Goal: Information Seeking & Learning: Understand process/instructions

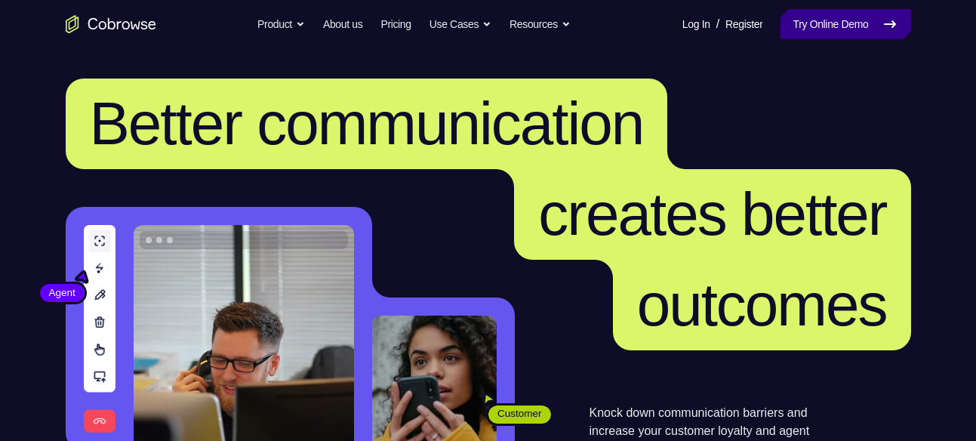
click at [887, 22] on icon at bounding box center [890, 24] width 18 height 18
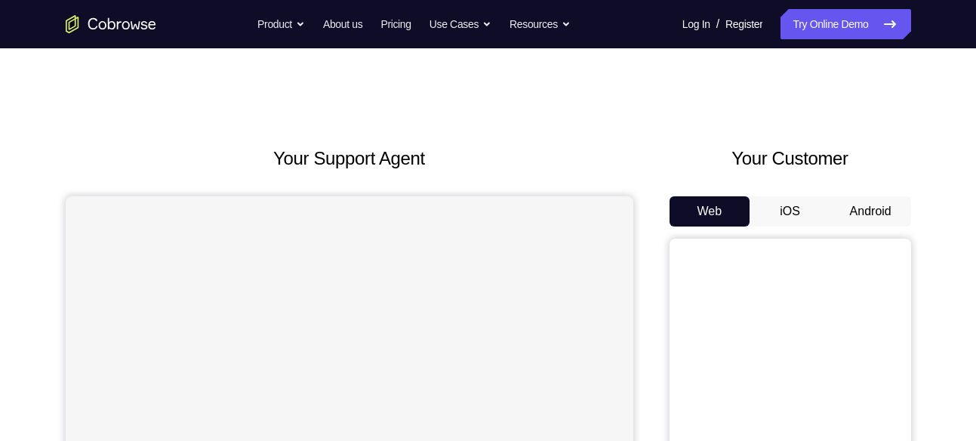
click at [857, 205] on button "Android" at bounding box center [870, 211] width 81 height 30
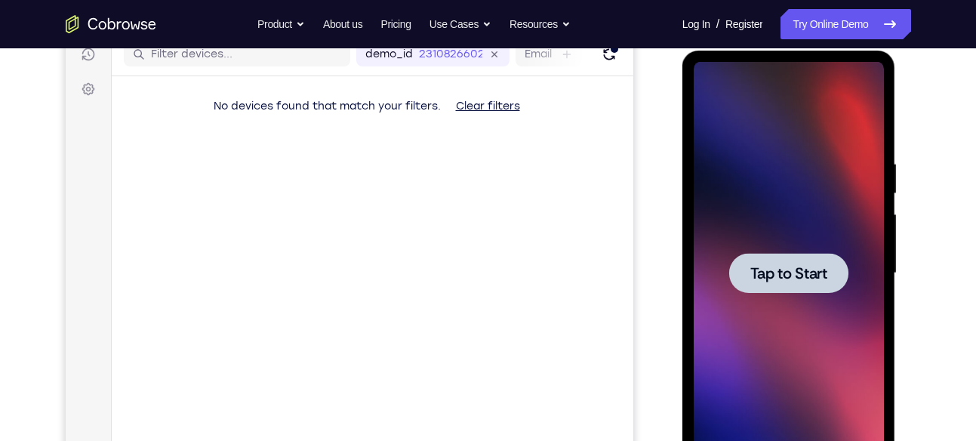
click at [799, 339] on div at bounding box center [789, 273] width 190 height 423
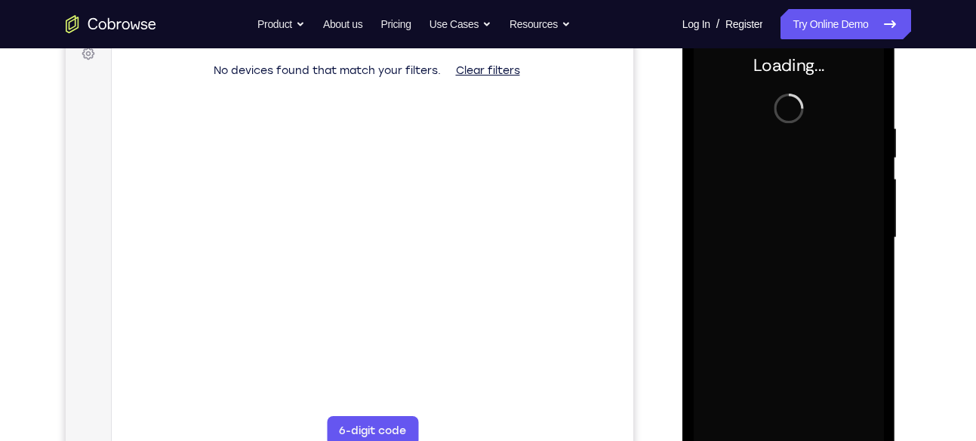
scroll to position [236, 0]
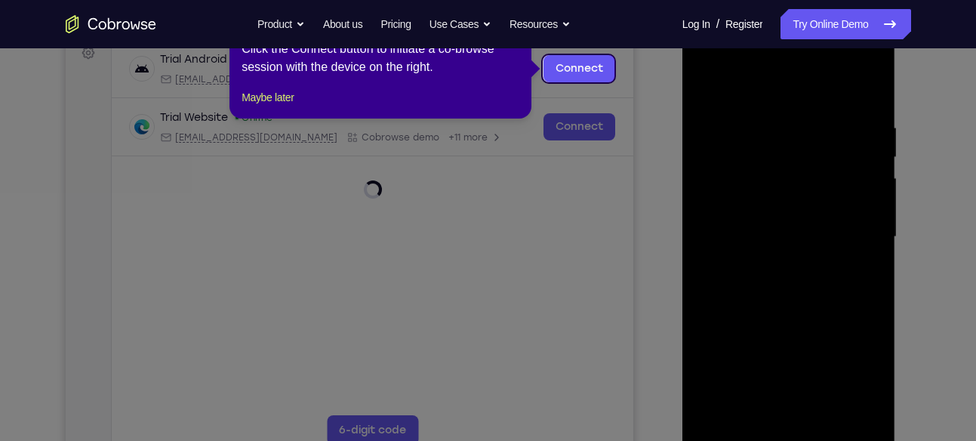
click at [794, 429] on icon at bounding box center [493, 220] width 987 height 441
drag, startPoint x: 265, startPoint y: 102, endPoint x: 270, endPoint y: 111, distance: 10.5
click at [270, 111] on div "1 of 8 × Click the Connect button to initiate a co-browse session with the devi…" at bounding box center [380, 60] width 302 height 118
click at [270, 106] on button "Maybe later" at bounding box center [268, 97] width 52 height 18
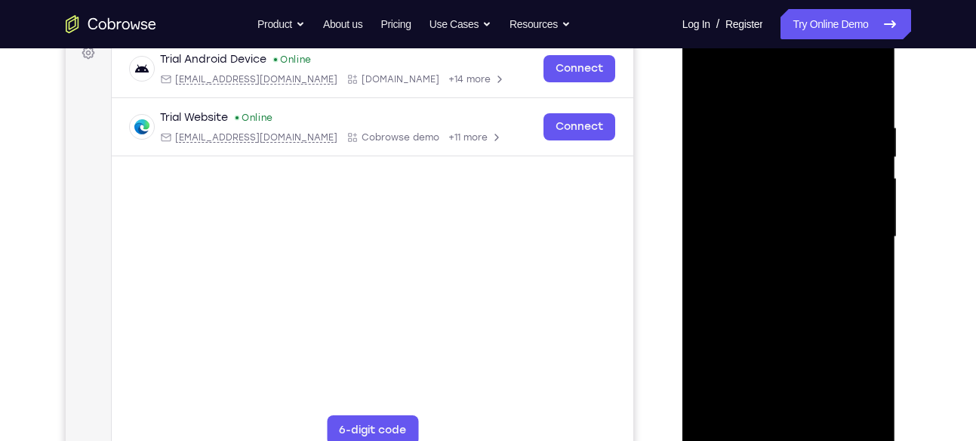
click at [778, 430] on div at bounding box center [789, 237] width 190 height 423
click at [786, 433] on div at bounding box center [789, 237] width 190 height 423
click at [864, 383] on div at bounding box center [789, 237] width 190 height 423
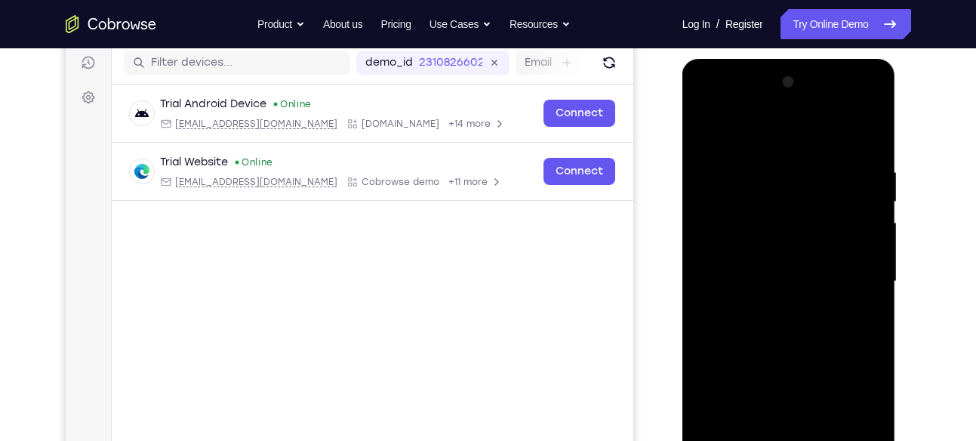
scroll to position [189, 0]
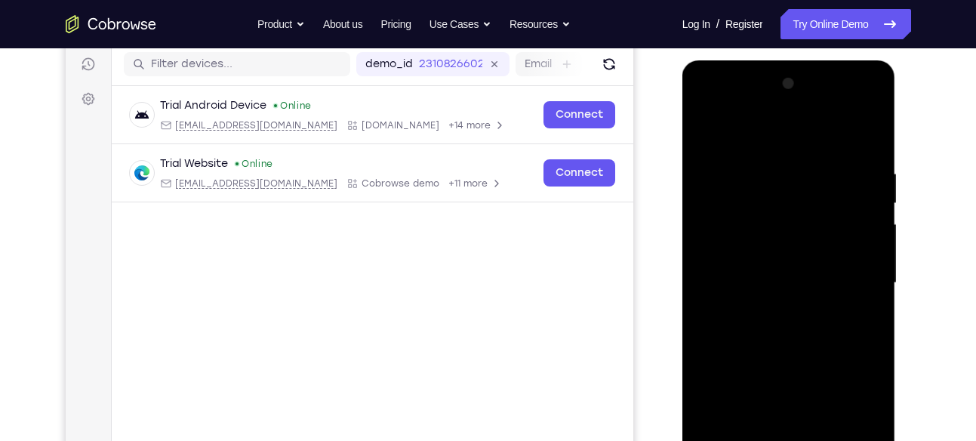
click at [713, 107] on div at bounding box center [789, 283] width 190 height 423
click at [718, 233] on div at bounding box center [789, 283] width 190 height 423
click at [757, 293] on div at bounding box center [789, 283] width 190 height 423
click at [764, 296] on div at bounding box center [789, 283] width 190 height 423
click at [760, 287] on div at bounding box center [789, 283] width 190 height 423
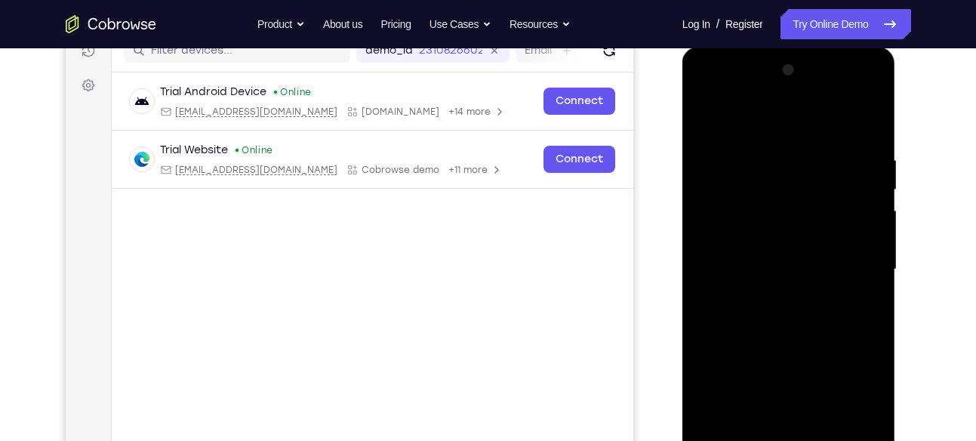
scroll to position [204, 0]
drag, startPoint x: 790, startPoint y: 304, endPoint x: 811, endPoint y: 224, distance: 82.8
click at [811, 224] on div at bounding box center [789, 268] width 190 height 423
click at [832, 293] on div at bounding box center [789, 268] width 190 height 423
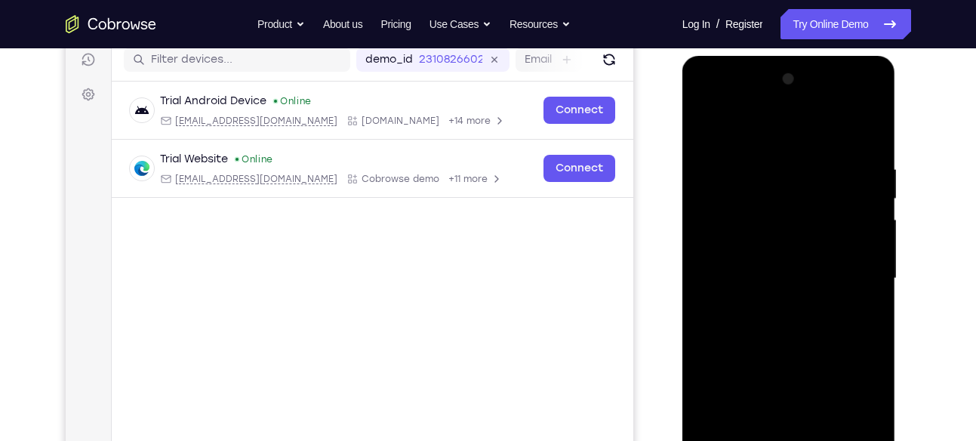
scroll to position [193, 0]
click at [792, 260] on div at bounding box center [789, 279] width 190 height 423
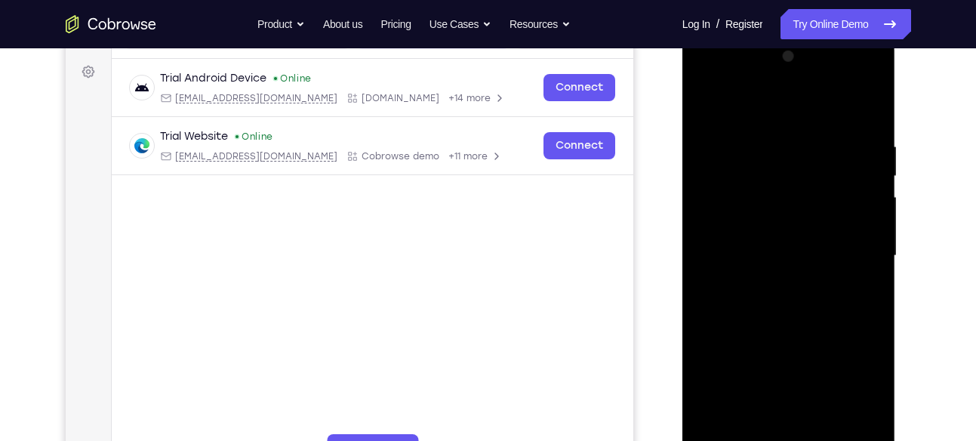
scroll to position [211, 0]
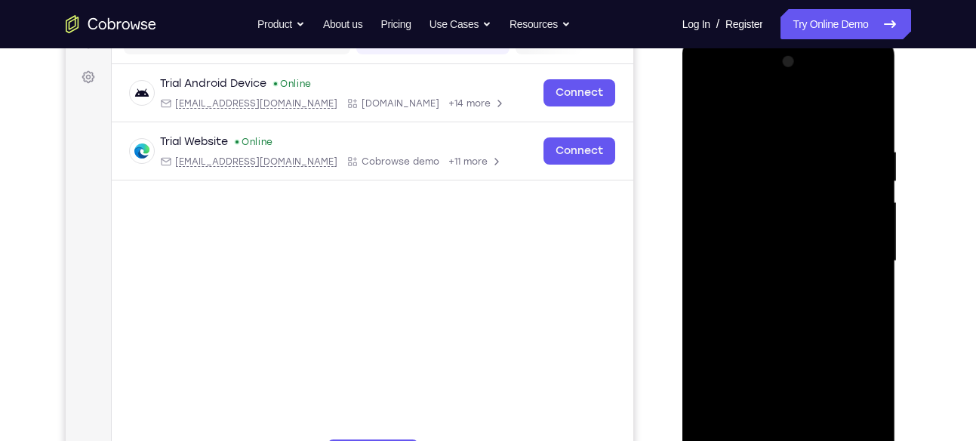
click at [875, 273] on div at bounding box center [789, 261] width 190 height 423
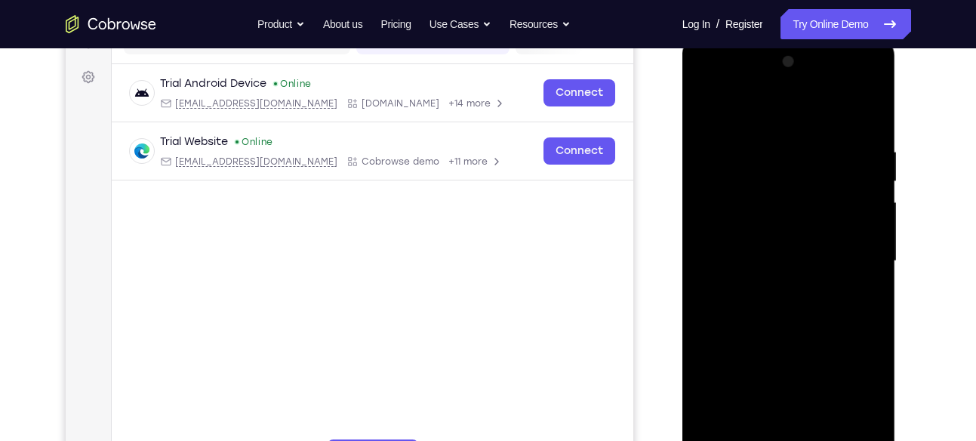
click at [871, 273] on div at bounding box center [789, 261] width 190 height 423
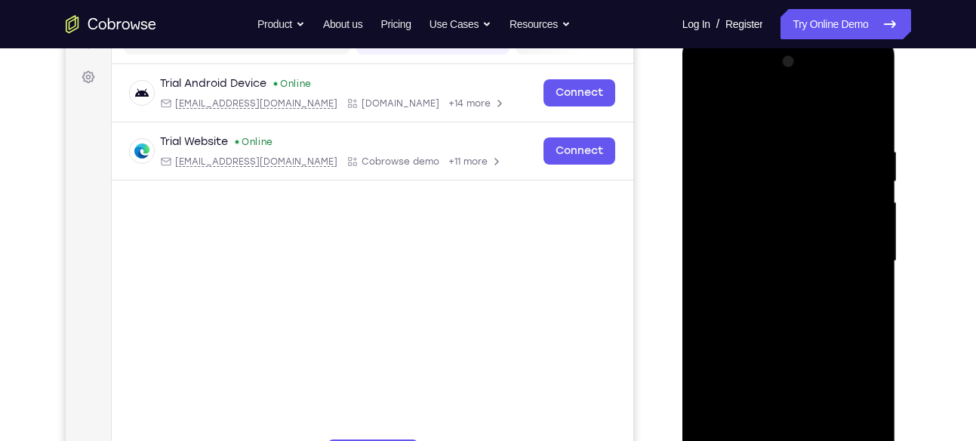
click at [873, 120] on div at bounding box center [789, 261] width 190 height 423
drag, startPoint x: 822, startPoint y: 303, endPoint x: 845, endPoint y: 158, distance: 146.8
click at [845, 158] on div at bounding box center [789, 261] width 190 height 423
drag, startPoint x: 792, startPoint y: 350, endPoint x: 828, endPoint y: 290, distance: 70.4
click at [828, 290] on div at bounding box center [789, 261] width 190 height 423
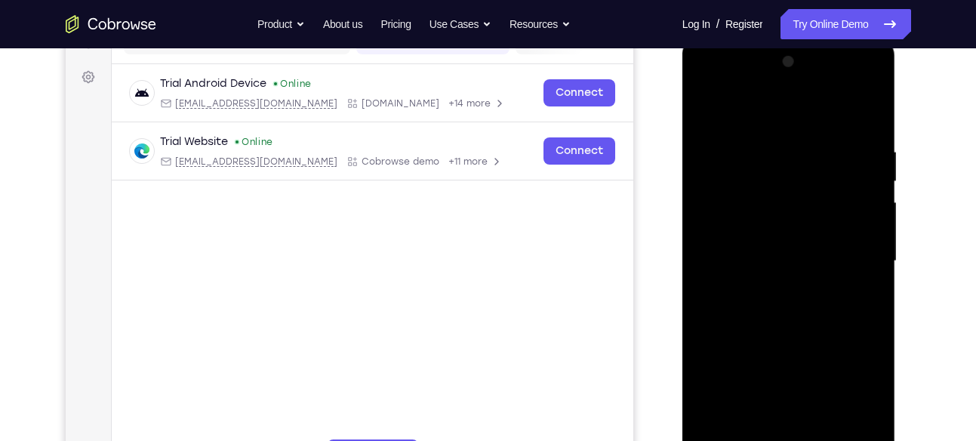
drag, startPoint x: 815, startPoint y: 268, endPoint x: 811, endPoint y: 390, distance: 121.6
click at [811, 390] on div at bounding box center [789, 261] width 190 height 423
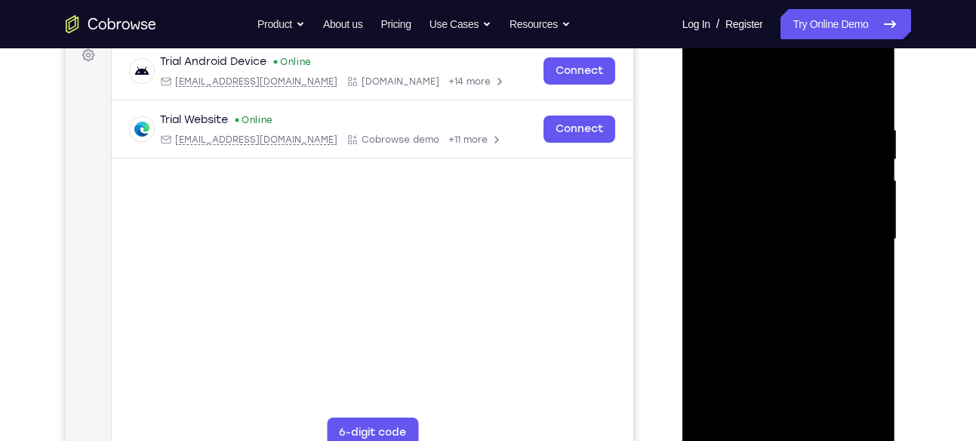
scroll to position [234, 0]
drag, startPoint x: 798, startPoint y: 308, endPoint x: 836, endPoint y: 182, distance: 131.8
click at [836, 182] on div at bounding box center [789, 238] width 190 height 423
drag, startPoint x: 793, startPoint y: 399, endPoint x: 828, endPoint y: 199, distance: 203.8
click at [828, 199] on div at bounding box center [789, 238] width 190 height 423
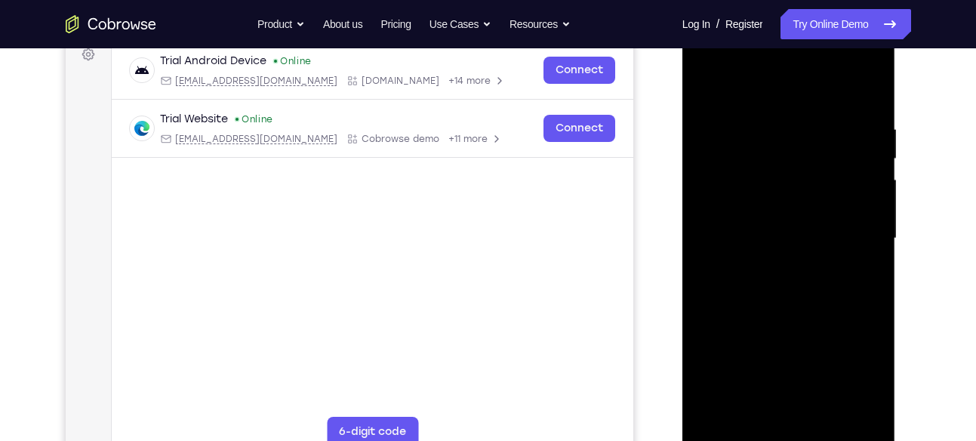
drag, startPoint x: 766, startPoint y: 278, endPoint x: 812, endPoint y: 136, distance: 149.2
click at [812, 136] on div at bounding box center [789, 238] width 190 height 423
drag, startPoint x: 812, startPoint y: 366, endPoint x: 830, endPoint y: 132, distance: 234.7
click at [830, 132] on div at bounding box center [789, 238] width 190 height 423
drag, startPoint x: 796, startPoint y: 328, endPoint x: 818, endPoint y: 146, distance: 183.2
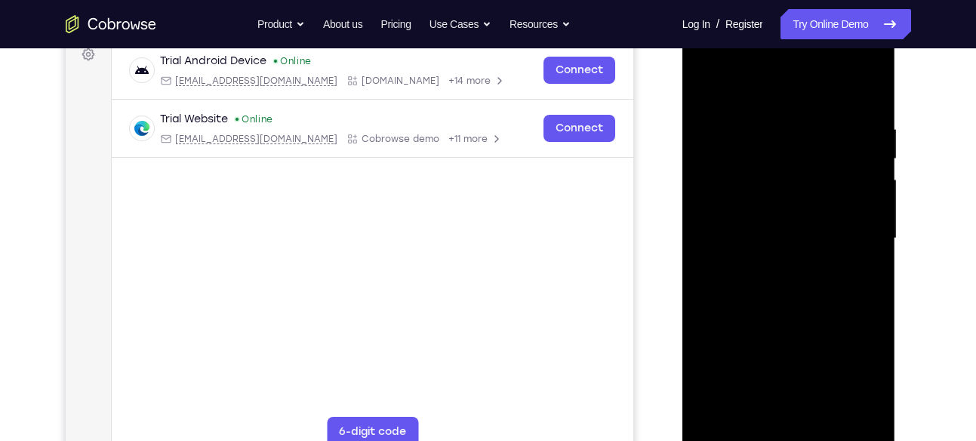
click at [818, 146] on div at bounding box center [789, 238] width 190 height 423
drag, startPoint x: 822, startPoint y: 336, endPoint x: 860, endPoint y: 236, distance: 106.6
click at [860, 236] on div at bounding box center [789, 238] width 190 height 423
drag, startPoint x: 793, startPoint y: 100, endPoint x: 790, endPoint y: 197, distance: 97.4
click at [790, 197] on div at bounding box center [789, 238] width 190 height 423
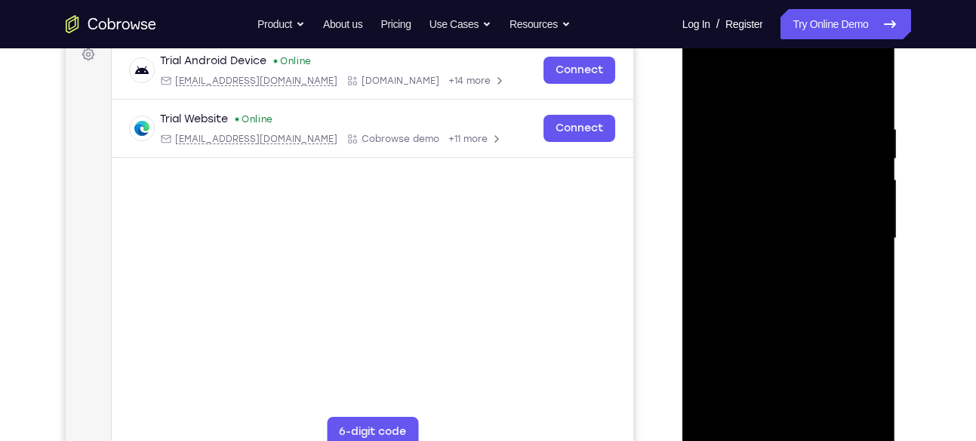
drag, startPoint x: 797, startPoint y: 309, endPoint x: 801, endPoint y: 108, distance: 200.8
click at [801, 108] on div at bounding box center [789, 238] width 190 height 423
drag, startPoint x: 806, startPoint y: 257, endPoint x: 836, endPoint y: 116, distance: 143.5
click at [836, 116] on div at bounding box center [789, 238] width 190 height 423
drag, startPoint x: 844, startPoint y: 280, endPoint x: 858, endPoint y: 101, distance: 179.4
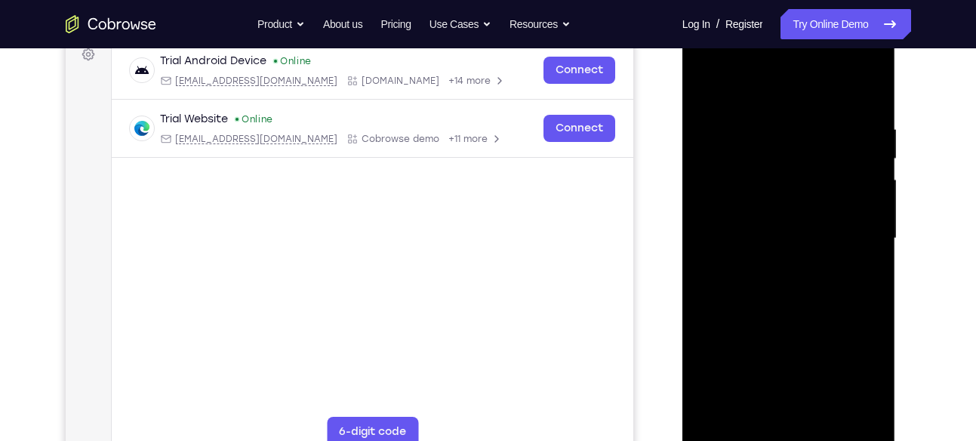
click at [858, 101] on div at bounding box center [789, 238] width 190 height 423
drag, startPoint x: 848, startPoint y: 307, endPoint x: 852, endPoint y: 208, distance: 99.7
click at [852, 208] on div at bounding box center [789, 238] width 190 height 423
click at [827, 165] on div at bounding box center [789, 238] width 190 height 423
drag, startPoint x: 811, startPoint y: 254, endPoint x: 855, endPoint y: 65, distance: 194.3
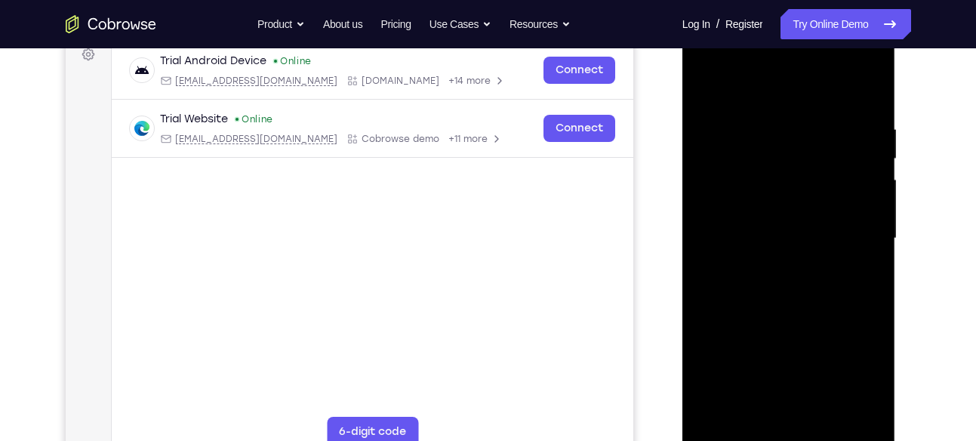
click at [855, 65] on div at bounding box center [789, 238] width 190 height 423
drag, startPoint x: 843, startPoint y: 296, endPoint x: 876, endPoint y: 115, distance: 183.3
click at [876, 115] on div at bounding box center [789, 238] width 190 height 423
drag, startPoint x: 781, startPoint y: 287, endPoint x: 699, endPoint y: 100, distance: 203.5
click at [699, 100] on div at bounding box center [789, 238] width 190 height 423
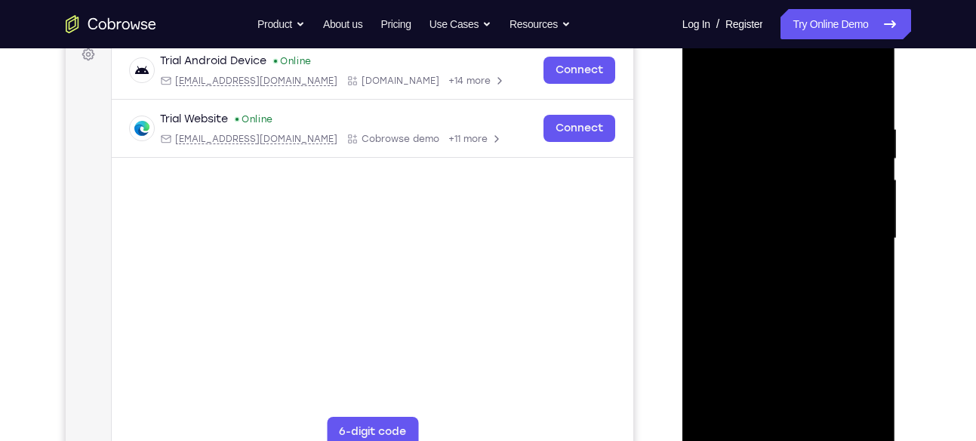
drag, startPoint x: 846, startPoint y: 281, endPoint x: 702, endPoint y: 54, distance: 269.1
click at [702, 54] on div at bounding box center [789, 238] width 190 height 423
drag, startPoint x: 790, startPoint y: 311, endPoint x: 738, endPoint y: 143, distance: 175.7
click at [738, 143] on div at bounding box center [789, 238] width 190 height 423
drag, startPoint x: 793, startPoint y: 138, endPoint x: 771, endPoint y: 272, distance: 135.4
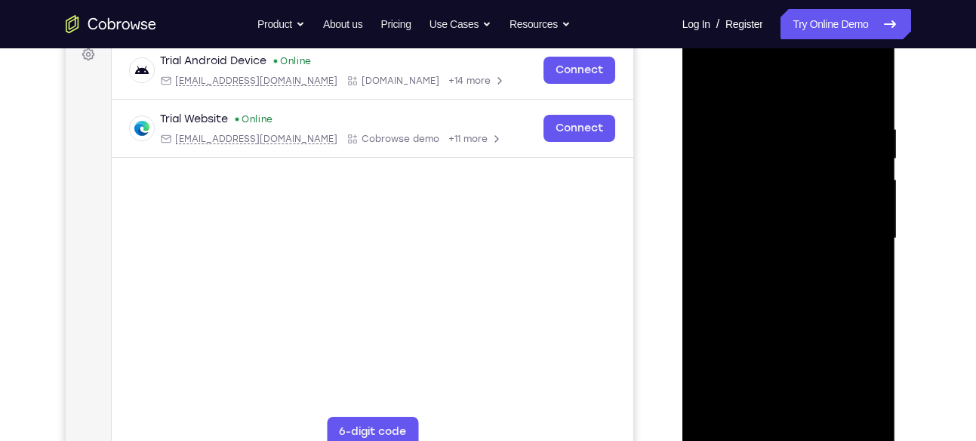
click at [771, 272] on div at bounding box center [789, 238] width 190 height 423
drag, startPoint x: 771, startPoint y: 272, endPoint x: 819, endPoint y: 90, distance: 188.2
click at [819, 90] on div at bounding box center [789, 238] width 190 height 423
drag, startPoint x: 819, startPoint y: 269, endPoint x: 855, endPoint y: 134, distance: 139.7
click at [855, 134] on div at bounding box center [789, 238] width 190 height 423
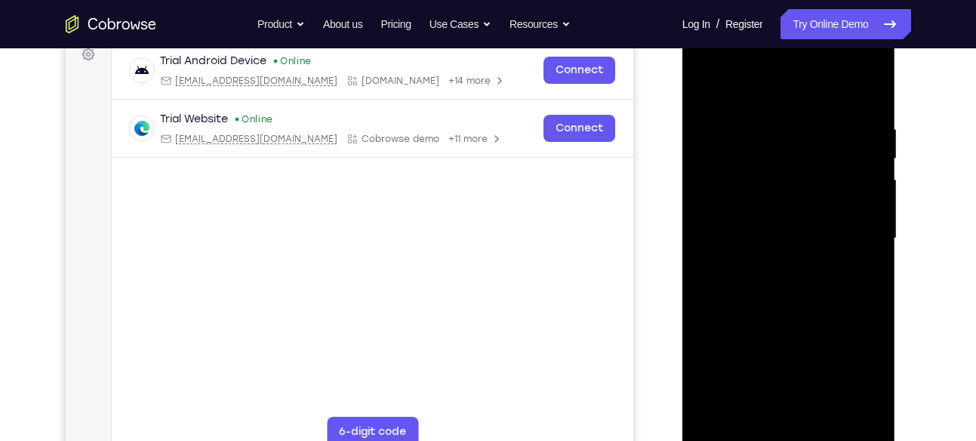
drag, startPoint x: 855, startPoint y: 283, endPoint x: 876, endPoint y: 202, distance: 83.5
click at [876, 202] on div at bounding box center [789, 238] width 190 height 423
drag, startPoint x: 812, startPoint y: 322, endPoint x: 836, endPoint y: 169, distance: 155.0
click at [836, 169] on div at bounding box center [789, 238] width 190 height 423
drag, startPoint x: 839, startPoint y: 290, endPoint x: 847, endPoint y: 165, distance: 125.6
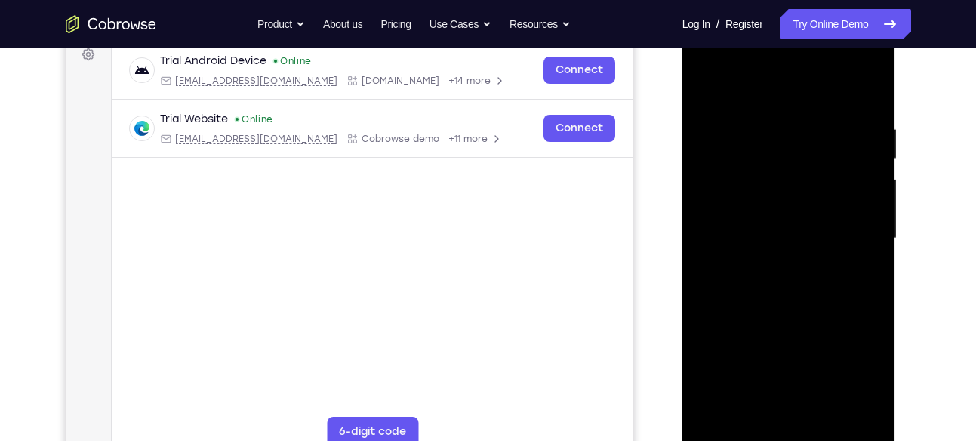
click at [847, 165] on div at bounding box center [789, 238] width 190 height 423
drag, startPoint x: 833, startPoint y: 311, endPoint x: 870, endPoint y: 131, distance: 183.4
click at [870, 131] on div at bounding box center [789, 238] width 190 height 423
drag, startPoint x: 820, startPoint y: 316, endPoint x: 854, endPoint y: 151, distance: 168.8
click at [854, 151] on div at bounding box center [789, 238] width 190 height 423
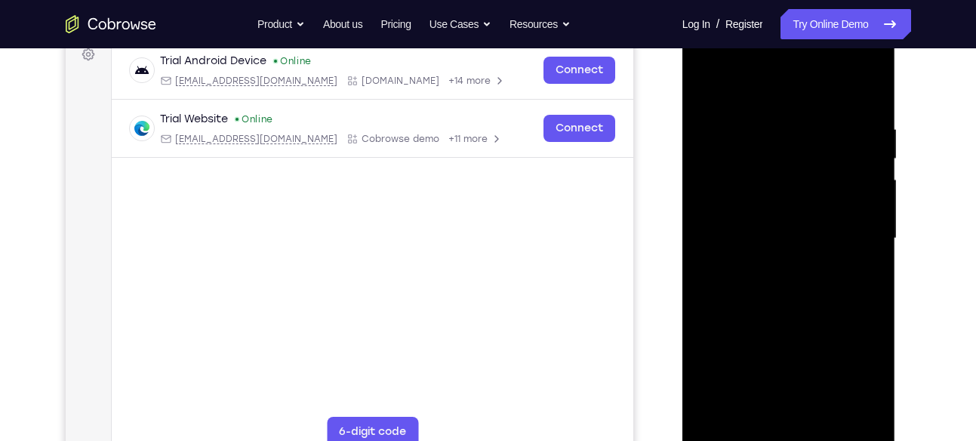
drag, startPoint x: 827, startPoint y: 331, endPoint x: 842, endPoint y: 152, distance: 179.6
click at [842, 152] on div at bounding box center [789, 238] width 190 height 423
drag, startPoint x: 824, startPoint y: 314, endPoint x: 856, endPoint y: 147, distance: 170.0
click at [856, 147] on div at bounding box center [789, 238] width 190 height 423
drag, startPoint x: 845, startPoint y: 307, endPoint x: 845, endPoint y: 140, distance: 166.8
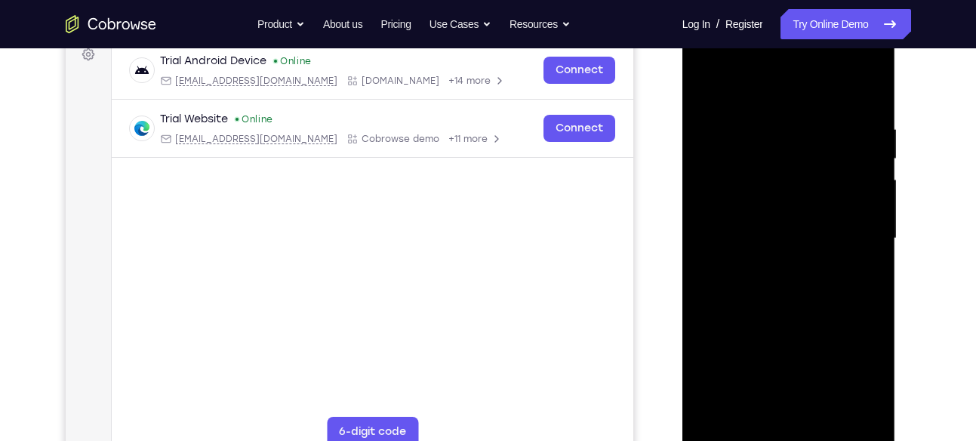
click at [845, 140] on div at bounding box center [789, 238] width 190 height 423
drag, startPoint x: 793, startPoint y: 276, endPoint x: 839, endPoint y: 106, distance: 176.0
click at [839, 106] on div at bounding box center [789, 238] width 190 height 423
drag, startPoint x: 791, startPoint y: 285, endPoint x: 822, endPoint y: 189, distance: 100.0
click at [822, 189] on div at bounding box center [789, 238] width 190 height 423
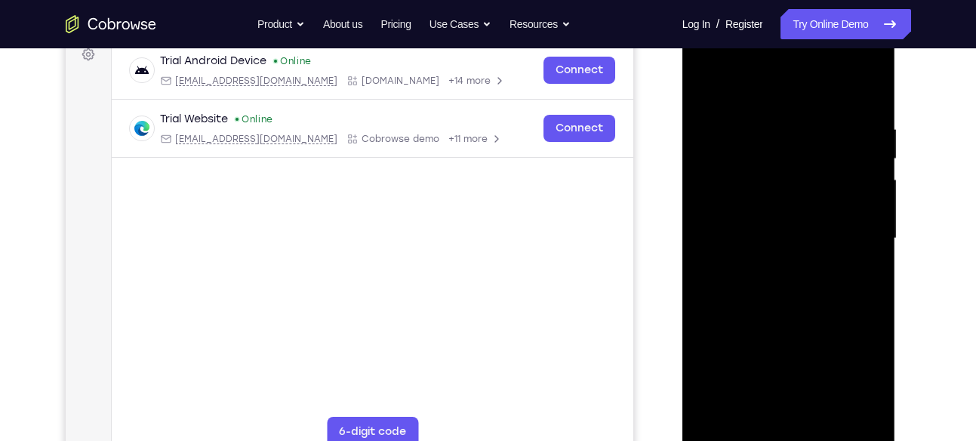
drag, startPoint x: 810, startPoint y: 274, endPoint x: 844, endPoint y: 194, distance: 86.9
click at [844, 194] on div at bounding box center [789, 238] width 190 height 423
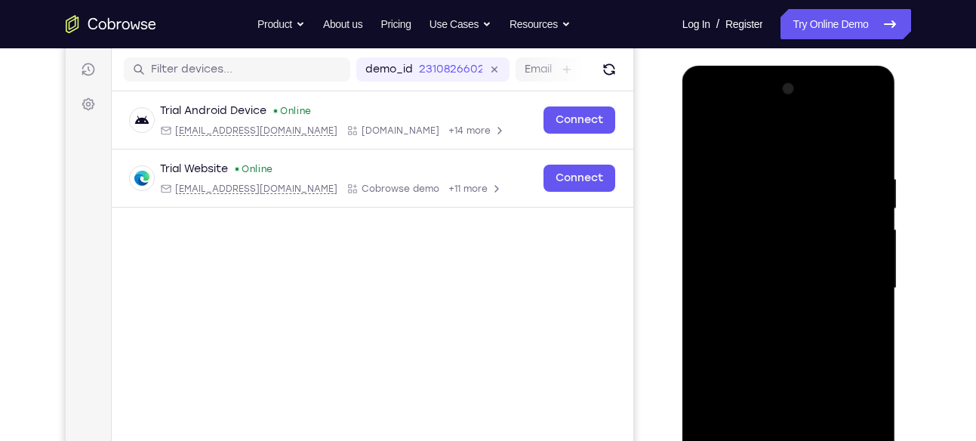
scroll to position [181, 0]
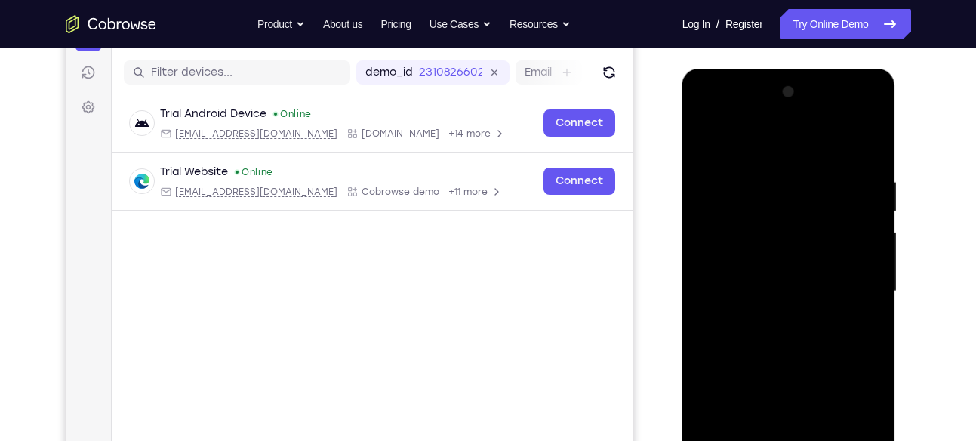
drag, startPoint x: 821, startPoint y: 273, endPoint x: 821, endPoint y: 324, distance: 50.6
click at [821, 324] on div at bounding box center [789, 291] width 190 height 423
drag, startPoint x: 793, startPoint y: 362, endPoint x: 870, endPoint y: 164, distance: 212.9
click at [870, 164] on div at bounding box center [789, 291] width 190 height 423
click at [851, 69] on div at bounding box center [789, 69] width 214 height 0
